Goal: Transaction & Acquisition: Purchase product/service

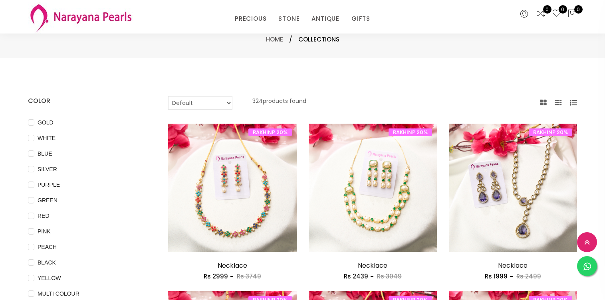
select select "INR"
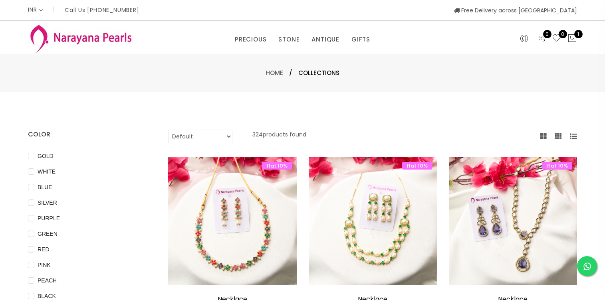
select select "INR"
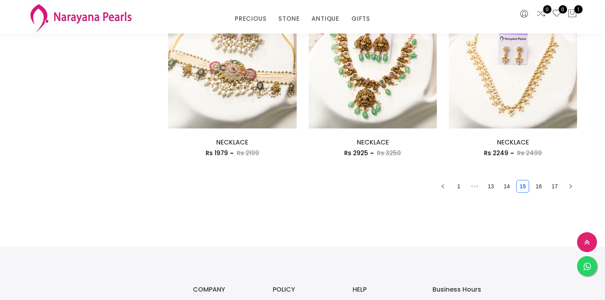
scroll to position [1106, 0]
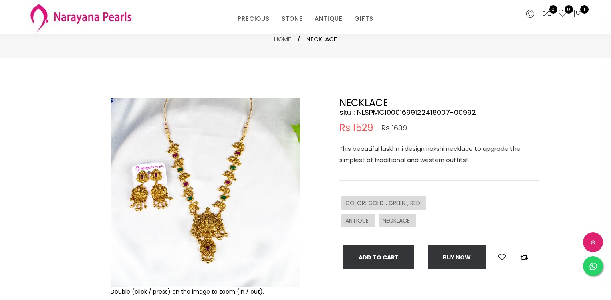
select select "INR"
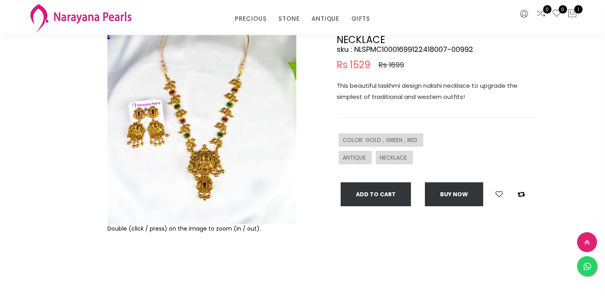
scroll to position [30, 0]
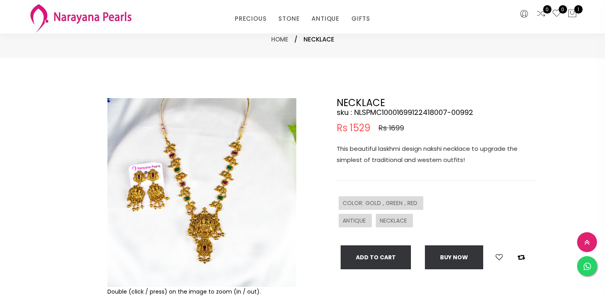
select select "INR"
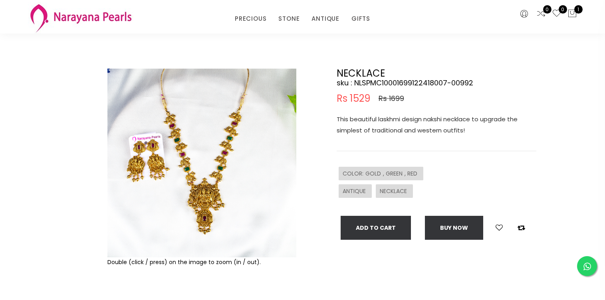
click at [189, 182] on img at bounding box center [201, 163] width 189 height 189
click at [204, 212] on img at bounding box center [201, 163] width 189 height 189
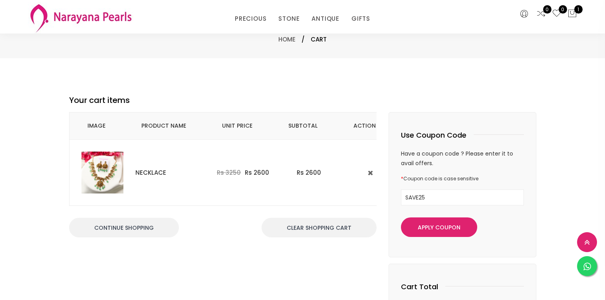
select select "INR"
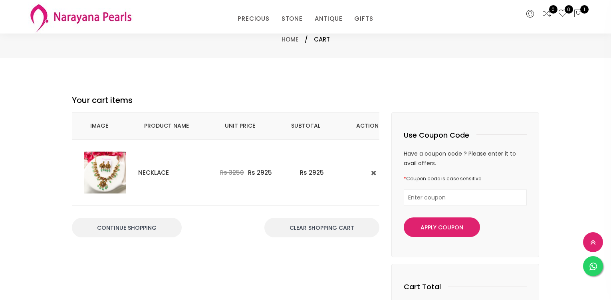
select select "INR"
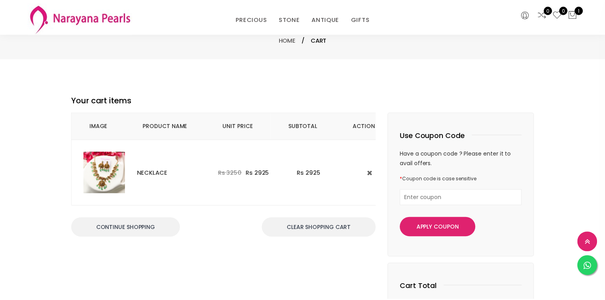
scroll to position [57, 0]
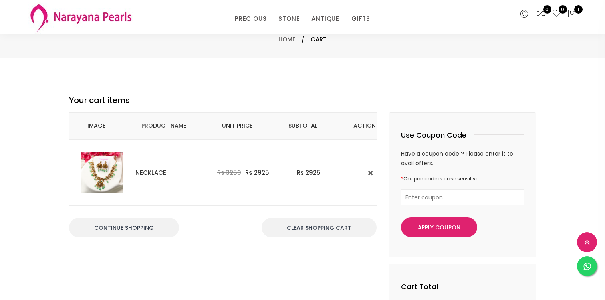
select select "INR"
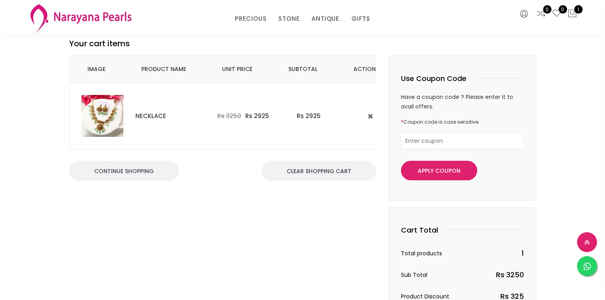
click at [100, 116] on img at bounding box center [102, 116] width 42 height 42
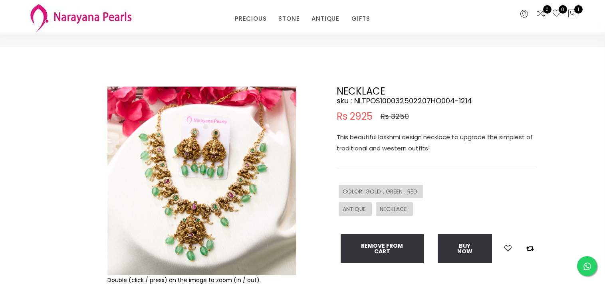
scroll to position [22, 0]
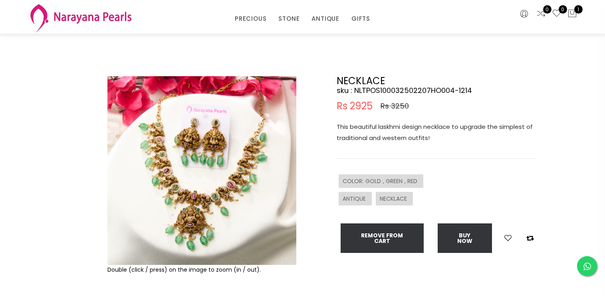
click at [178, 180] on img at bounding box center [201, 170] width 189 height 189
click at [164, 152] on img at bounding box center [201, 170] width 189 height 189
click at [570, 15] on icon at bounding box center [572, 14] width 10 height 10
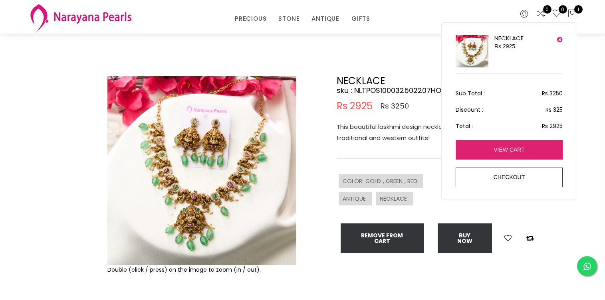
click at [525, 145] on link "view cart" at bounding box center [508, 150] width 107 height 20
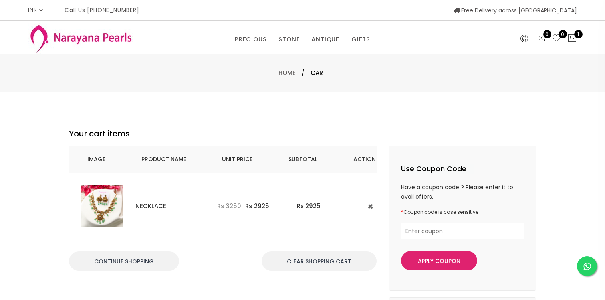
click at [401, 229] on input "text" at bounding box center [462, 231] width 123 height 16
click at [418, 257] on button "Apply Coupon" at bounding box center [439, 261] width 76 height 20
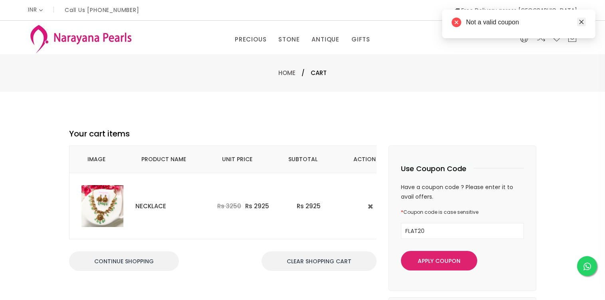
click at [582, 26] on link "Close" at bounding box center [581, 22] width 9 height 9
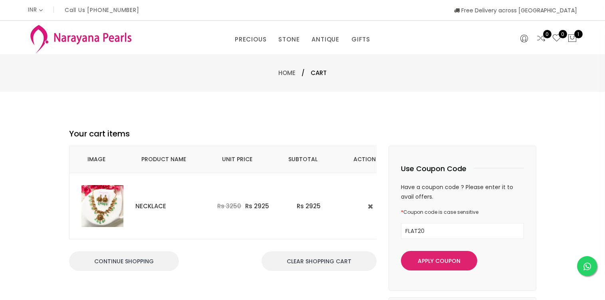
click at [113, 213] on img at bounding box center [102, 206] width 42 height 42
click at [428, 231] on input "FLAT20" at bounding box center [462, 231] width 123 height 16
type input "RAKHINP20"
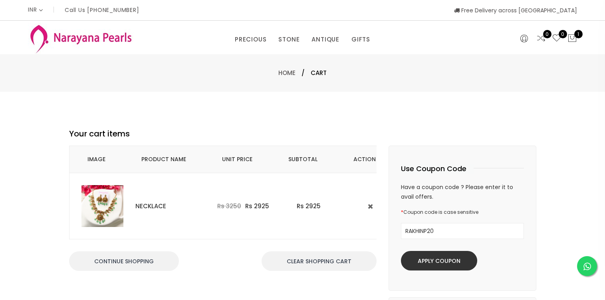
click at [442, 259] on button "Apply Coupon" at bounding box center [439, 261] width 76 height 20
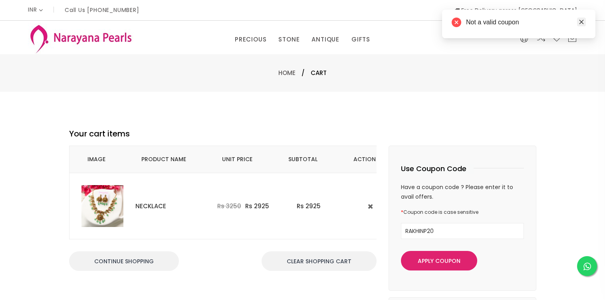
click at [577, 24] on link "Close" at bounding box center [581, 22] width 9 height 9
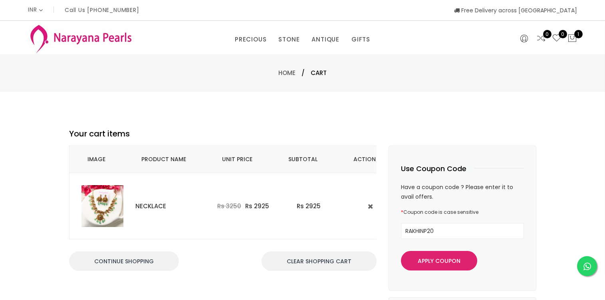
scroll to position [22, 0]
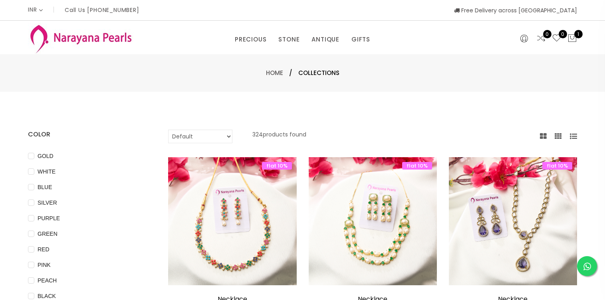
select select "INR"
click at [73, 39] on img at bounding box center [80, 39] width 105 height 32
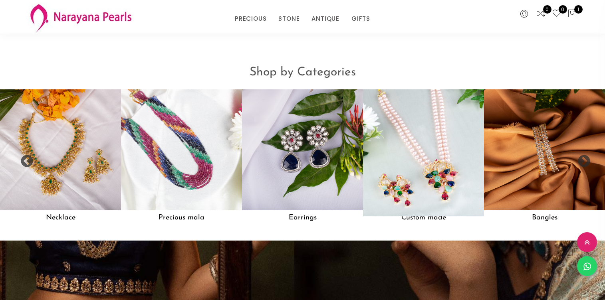
scroll to position [654, 0]
click at [443, 149] on img at bounding box center [423, 149] width 133 height 133
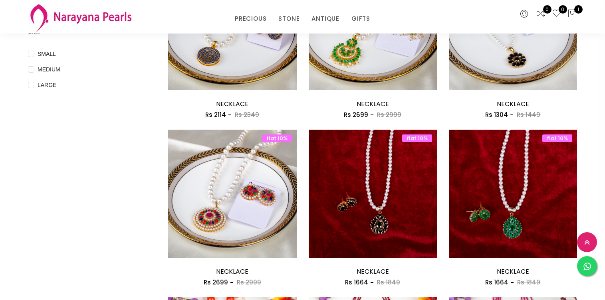
scroll to position [345, 0]
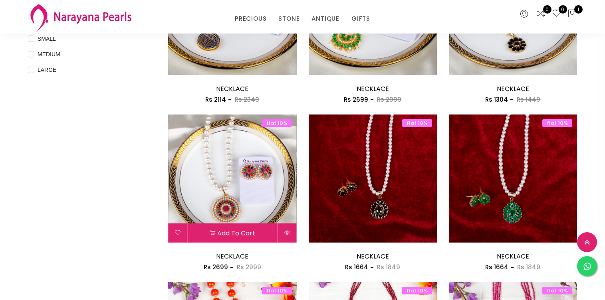
click at [268, 189] on img at bounding box center [232, 179] width 128 height 128
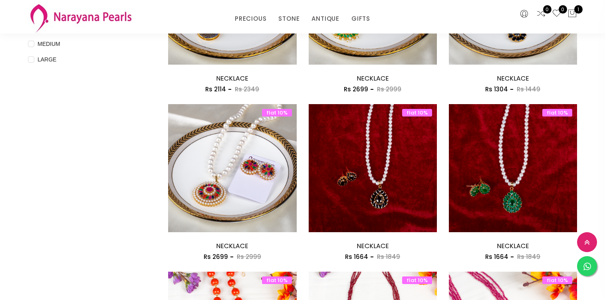
scroll to position [353, 0]
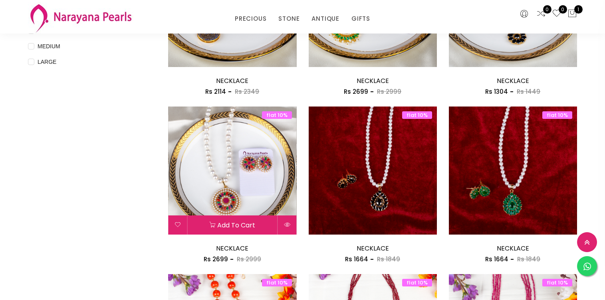
click at [244, 165] on img at bounding box center [232, 171] width 128 height 128
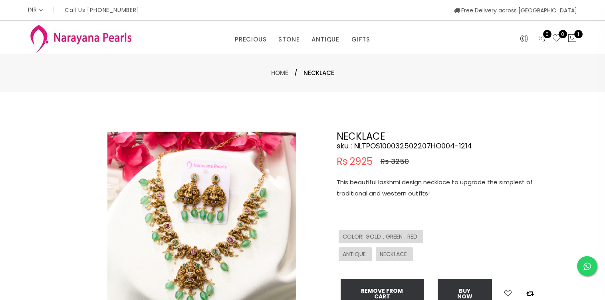
select select "INR"
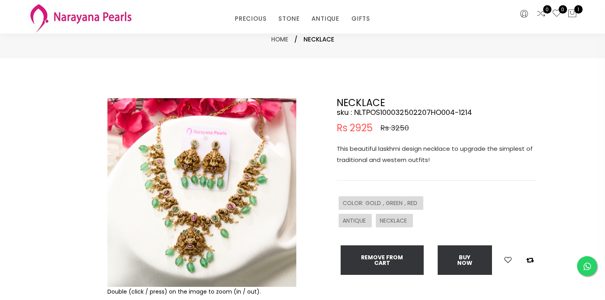
scroll to position [62, 0]
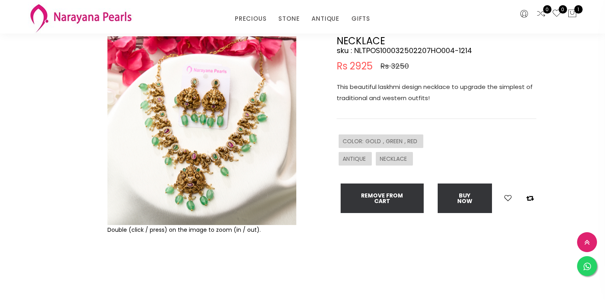
click at [201, 119] on img at bounding box center [201, 130] width 189 height 189
click at [177, 133] on img at bounding box center [201, 130] width 189 height 189
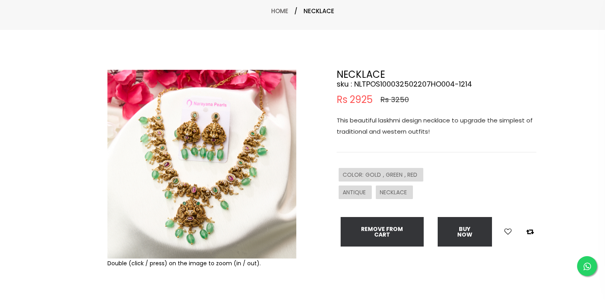
scroll to position [0, 0]
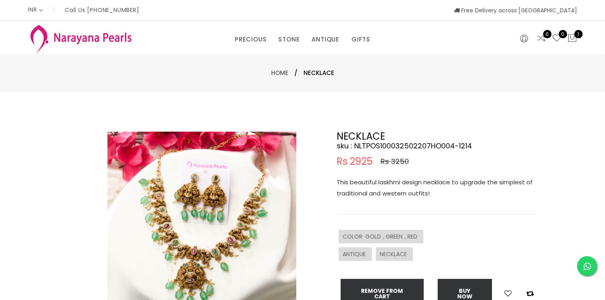
click at [100, 51] on img at bounding box center [80, 39] width 105 height 32
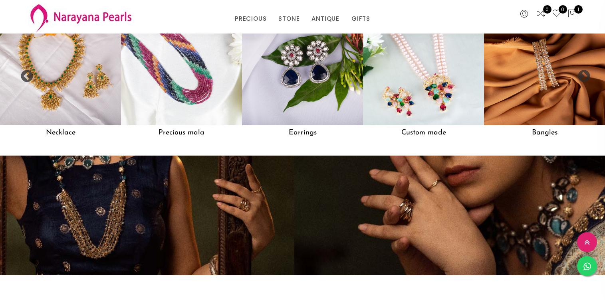
scroll to position [749, 0]
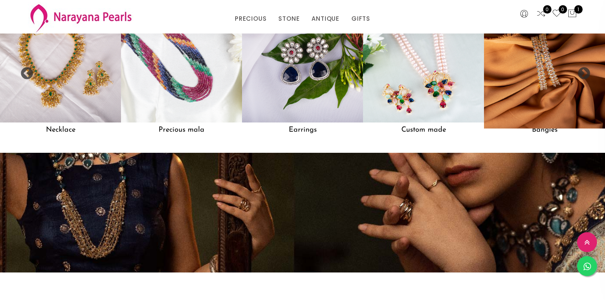
click at [515, 80] on img at bounding box center [544, 62] width 133 height 133
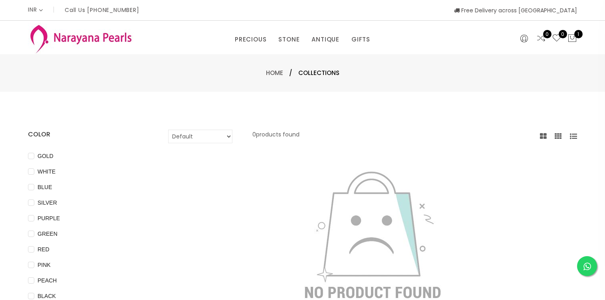
select select "INR"
click at [80, 40] on img at bounding box center [80, 39] width 105 height 32
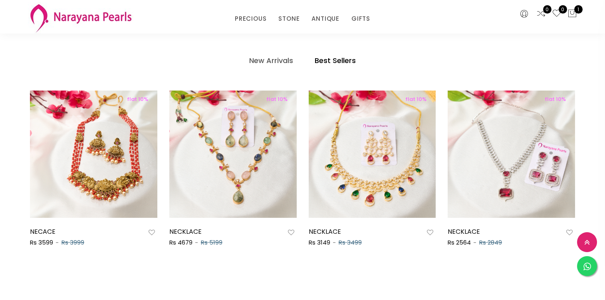
scroll to position [419, 0]
